Goal: Task Accomplishment & Management: Complete application form

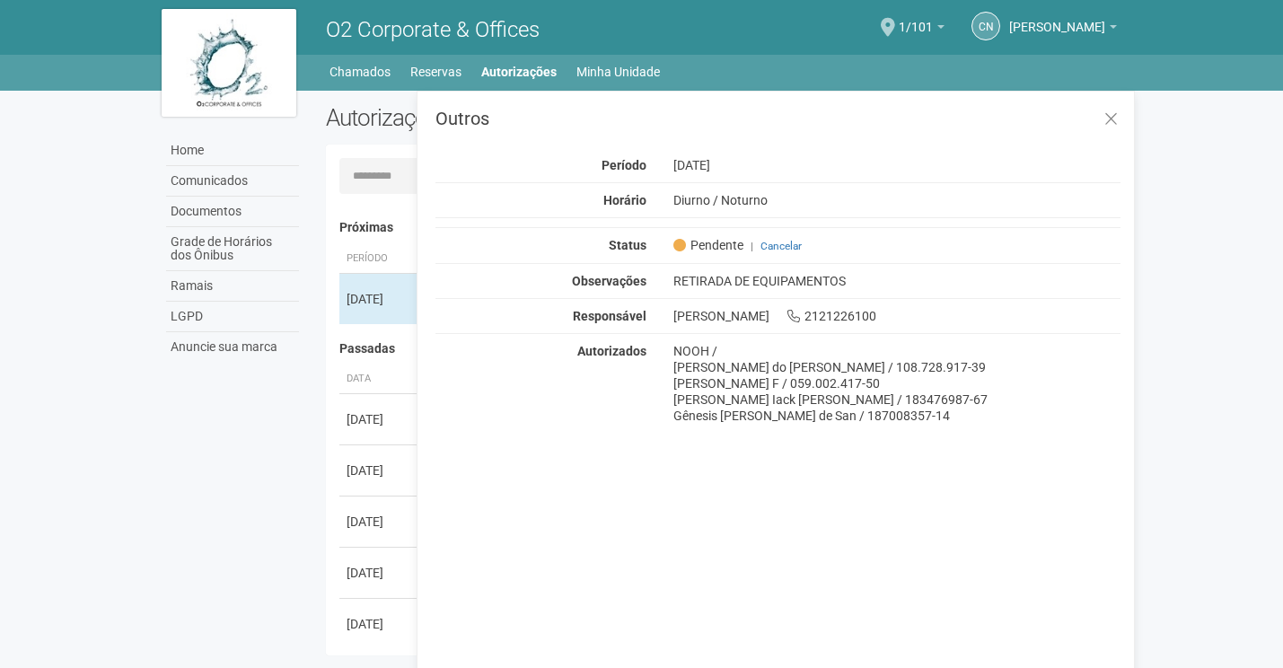
scroll to position [28, 0]
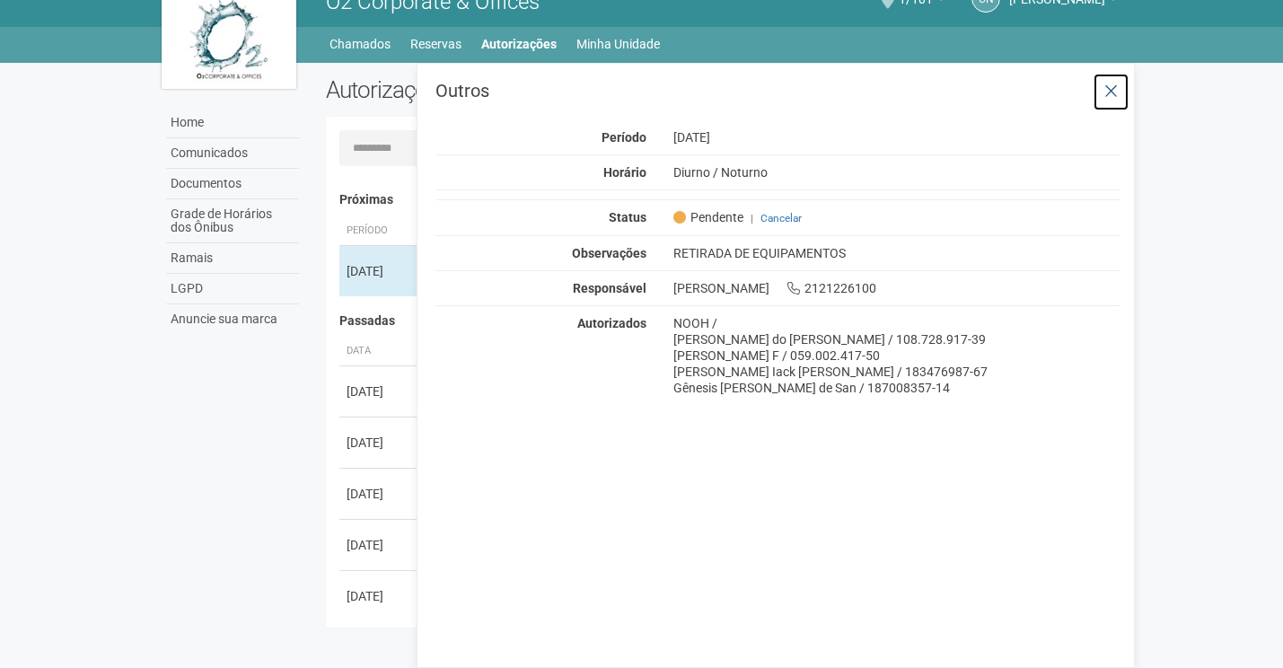
click at [1111, 88] on icon at bounding box center [1110, 92] width 13 height 18
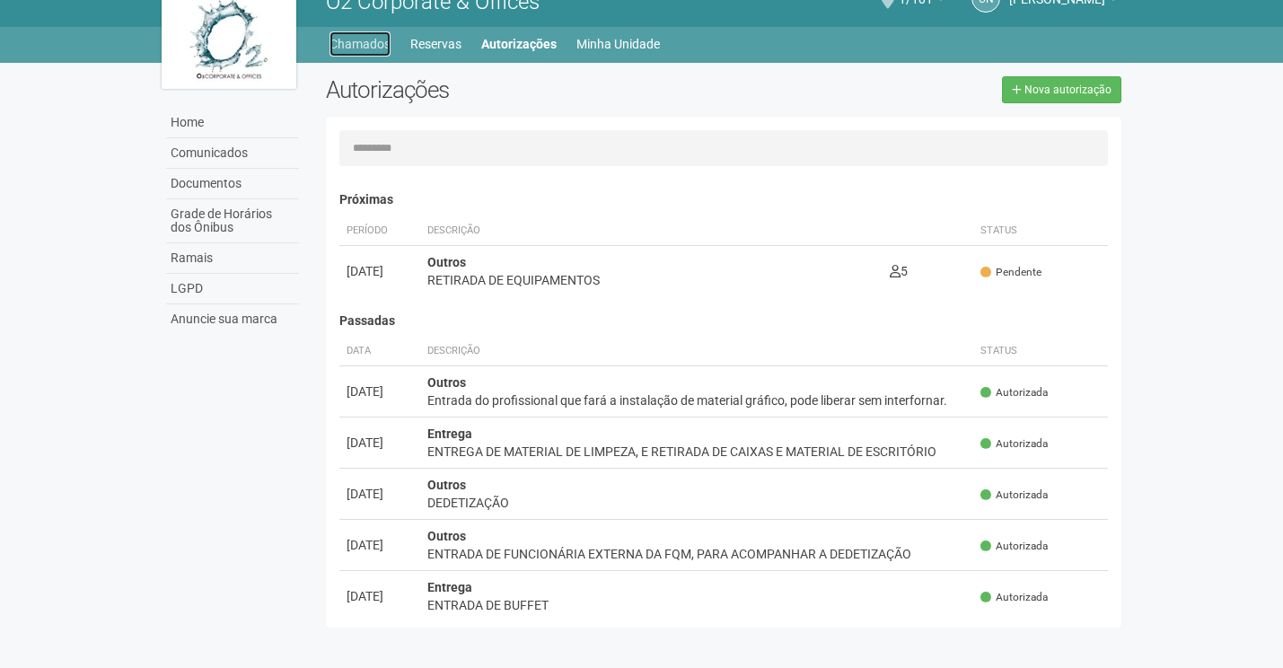
click at [361, 43] on link "Chamados" at bounding box center [359, 43] width 61 height 25
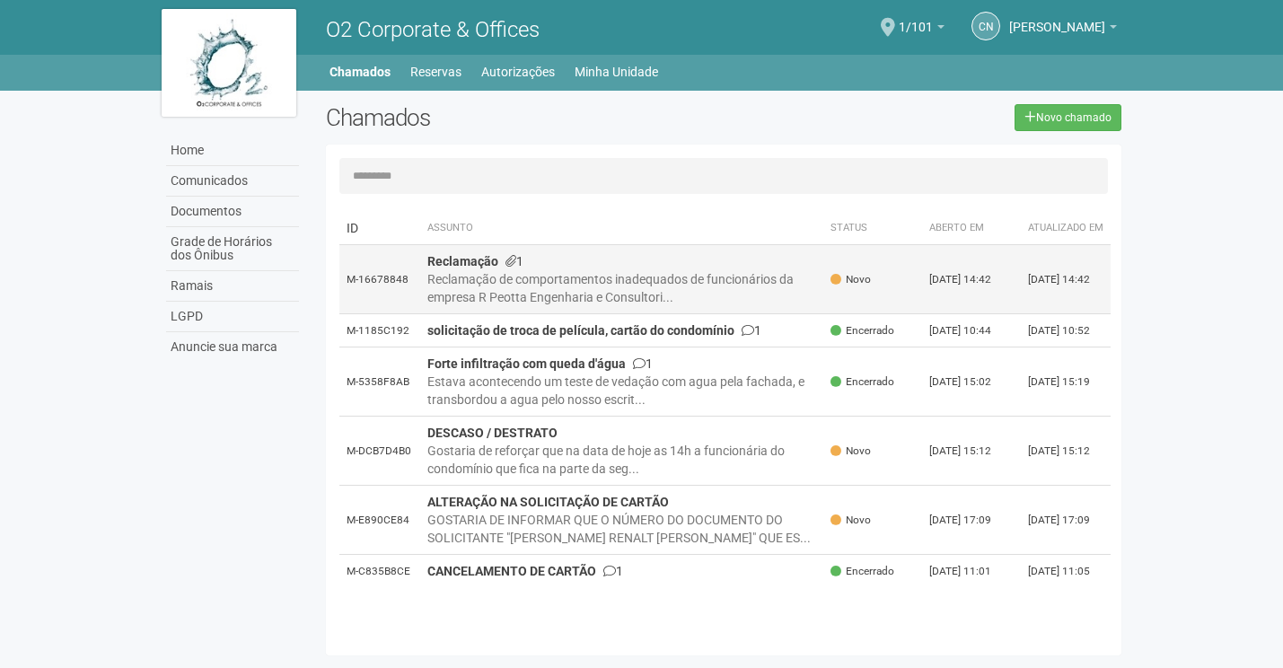
click at [614, 295] on div "Reclamação de comportamentos inadequados de funcionários da empresa R Peotta En…" at bounding box center [622, 288] width 390 height 36
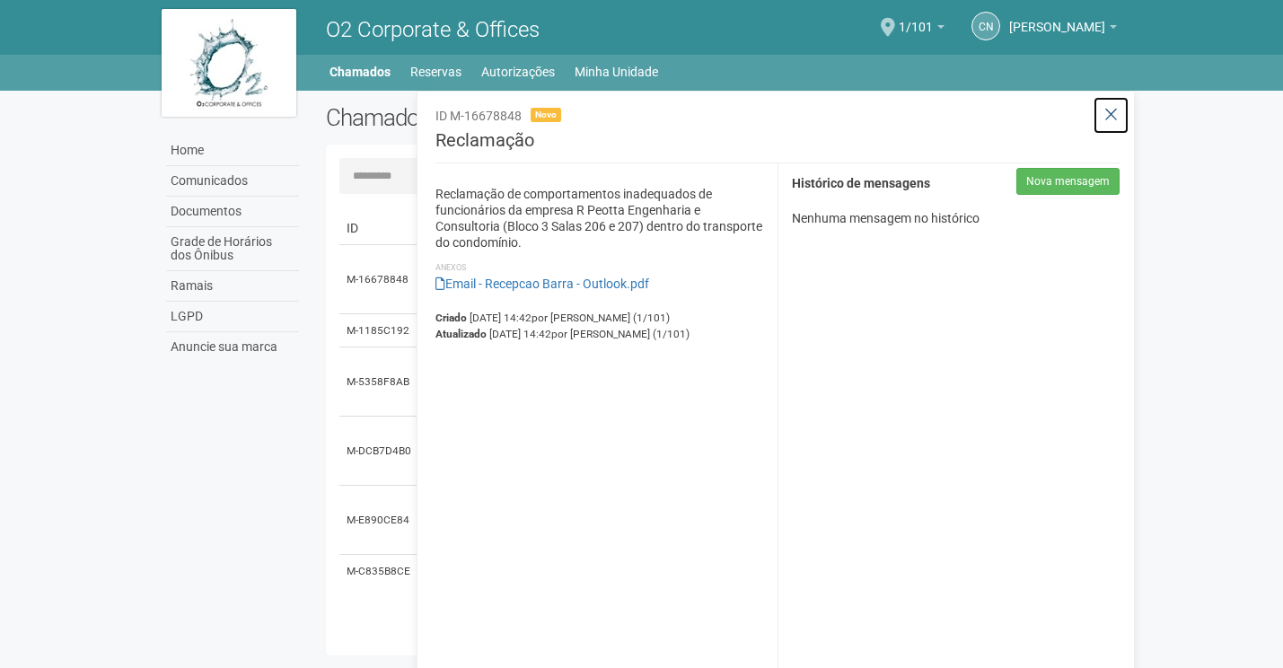
click at [1109, 112] on icon at bounding box center [1110, 115] width 13 height 18
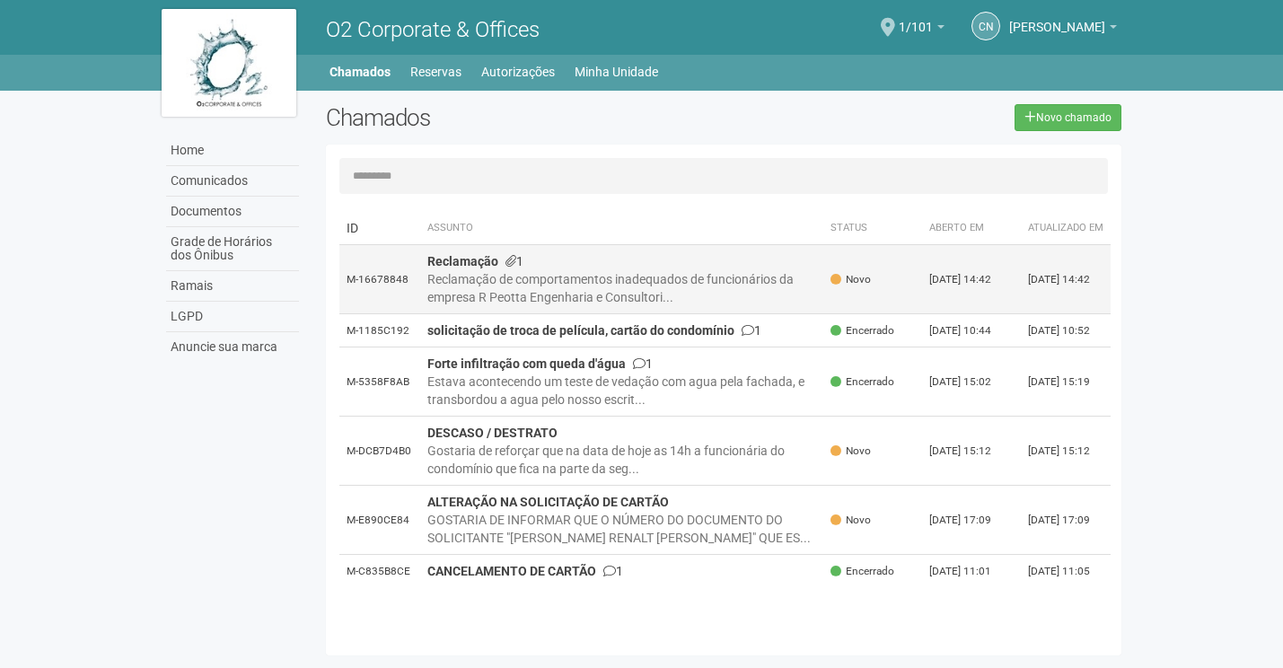
click at [557, 306] on div "Reclamação de comportamentos inadequados de funcionários da empresa R Peotta En…" at bounding box center [622, 288] width 390 height 36
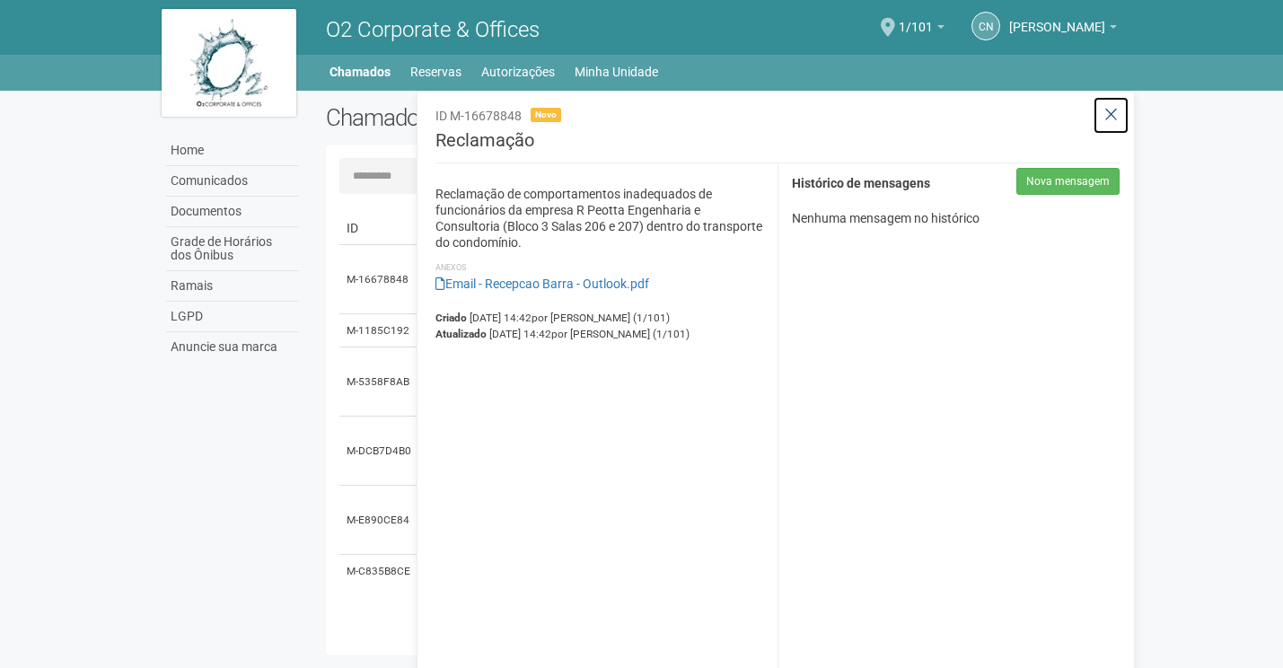
click at [1112, 116] on icon at bounding box center [1110, 115] width 13 height 18
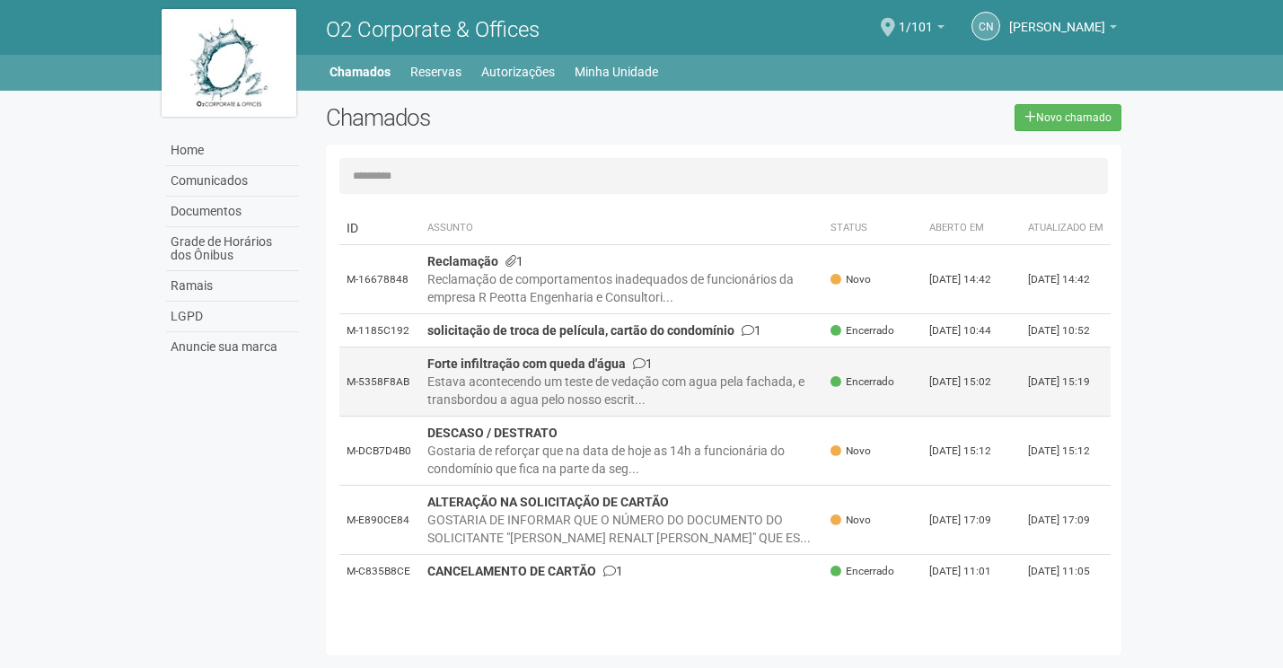
click at [609, 408] on div "Estava acontecendo um teste de vedação com agua pela fachada, e transbordou a a…" at bounding box center [622, 391] width 390 height 36
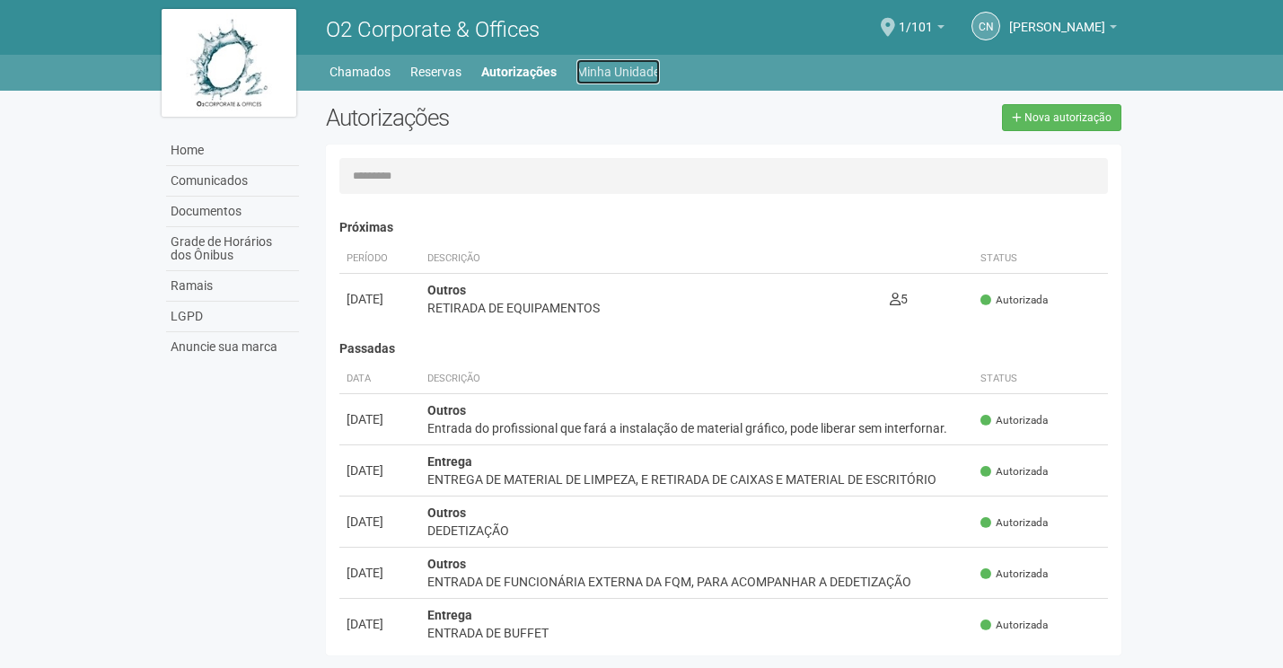
click at [598, 69] on link "Minha Unidade" at bounding box center [617, 71] width 83 height 25
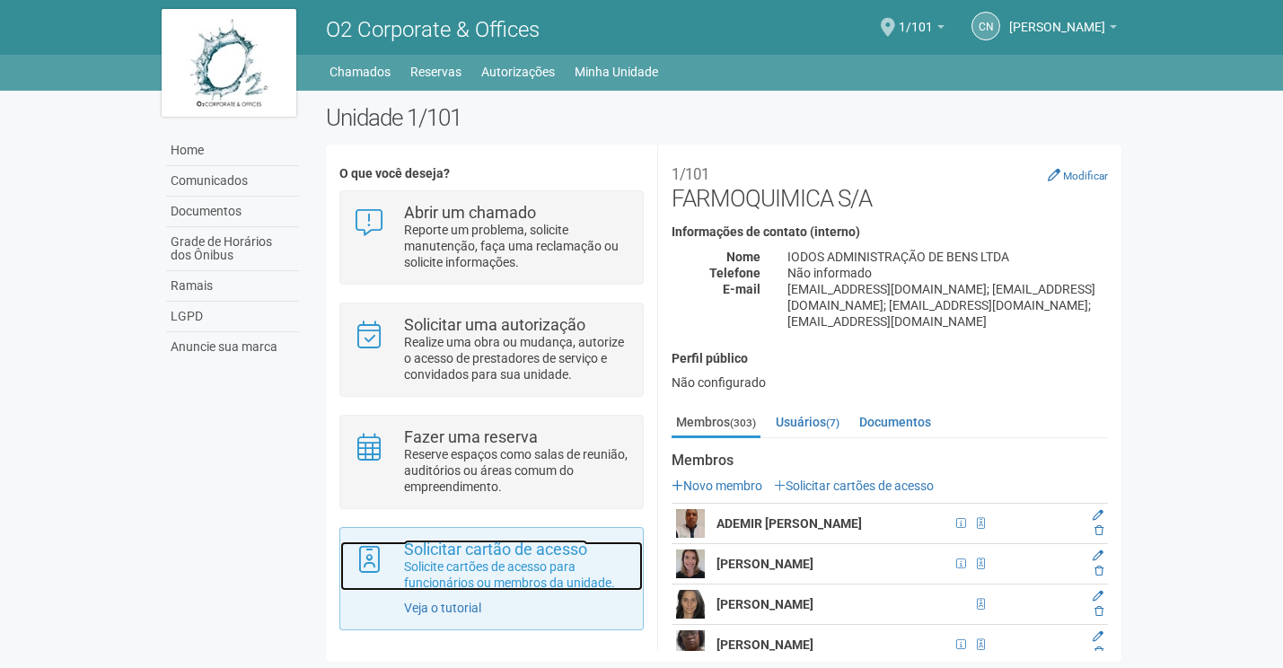
click at [525, 566] on p "Solicite cartões de acesso para funcionários ou membros da unidade." at bounding box center [516, 574] width 225 height 32
